Goal: Task Accomplishment & Management: Manage account settings

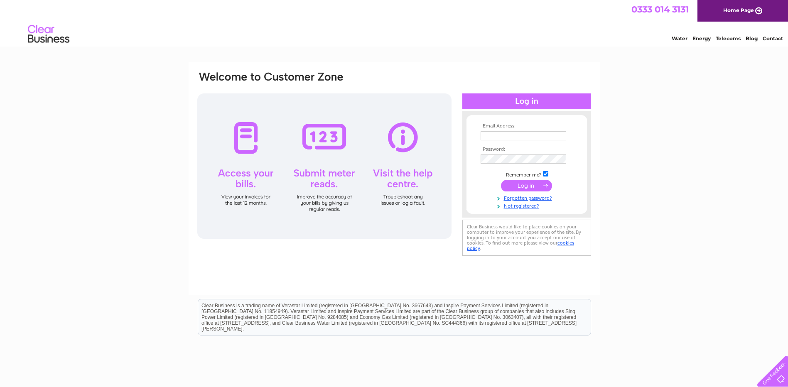
type input "[EMAIL_ADDRESS][DOMAIN_NAME]"
click at [527, 188] on input "submit" at bounding box center [526, 186] width 51 height 12
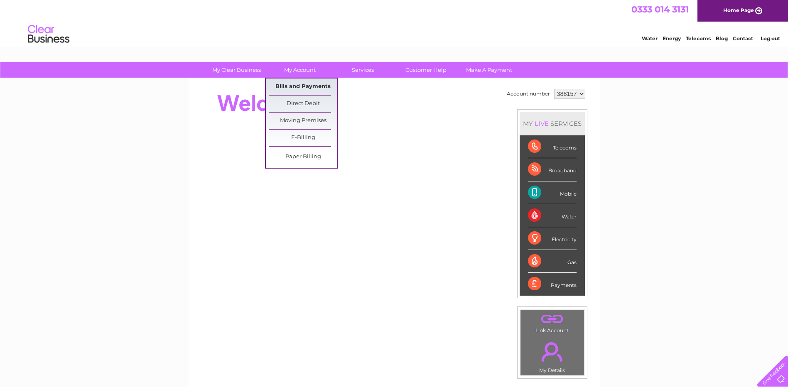
click at [309, 84] on link "Bills and Payments" at bounding box center [303, 87] width 69 height 17
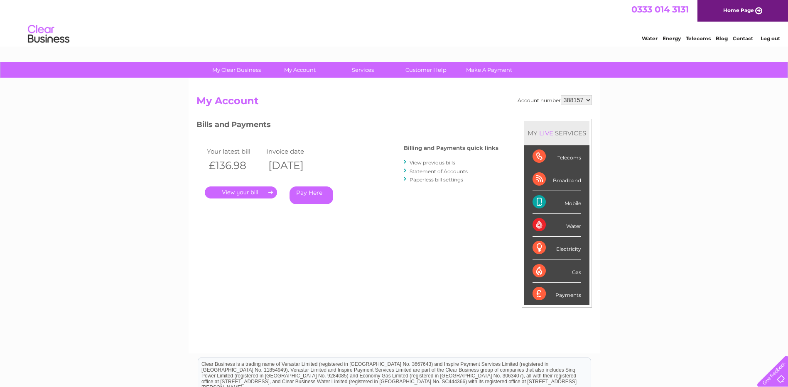
click at [234, 190] on link "." at bounding box center [241, 193] width 72 height 12
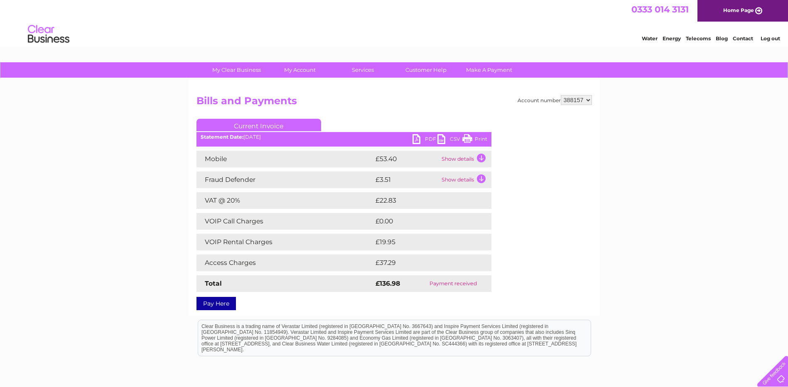
click at [429, 140] on link "PDF" at bounding box center [425, 140] width 25 height 12
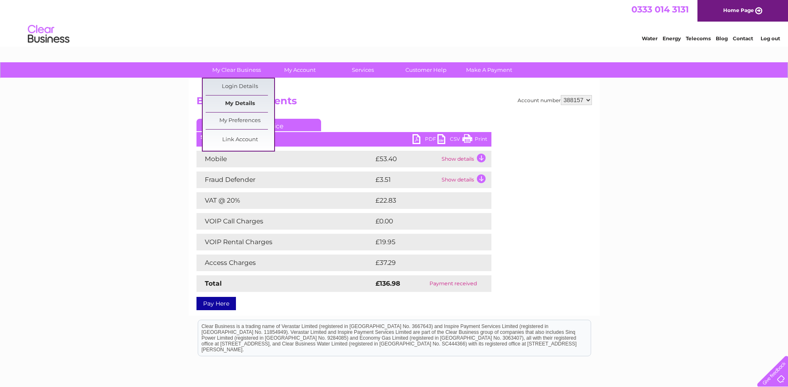
click at [242, 106] on link "My Details" at bounding box center [240, 104] width 69 height 17
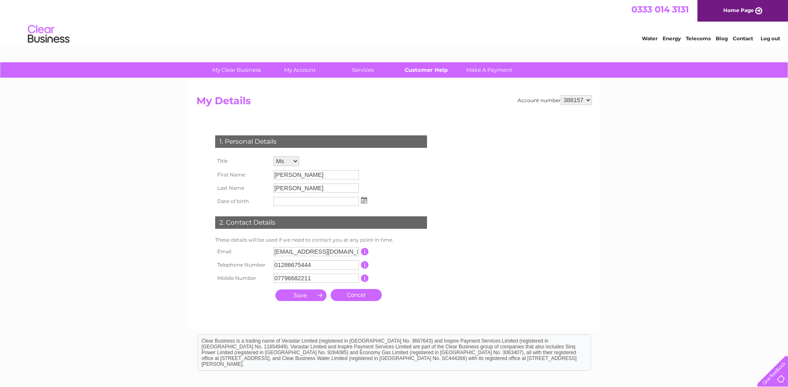
click at [441, 70] on link "Customer Help" at bounding box center [426, 69] width 69 height 15
